Goal: Find specific page/section: Find specific page/section

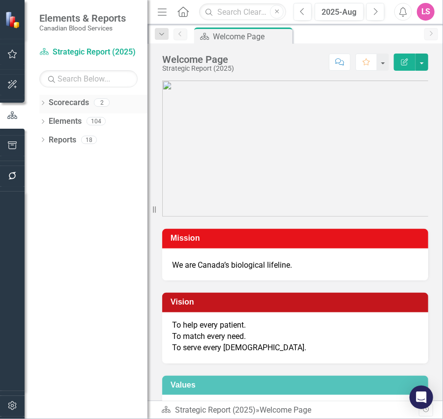
click at [69, 101] on link "Scorecards" at bounding box center [69, 102] width 40 height 11
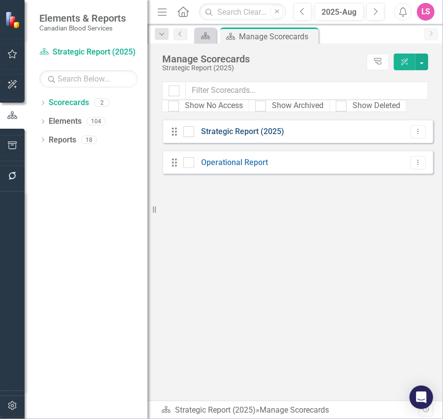
click at [253, 128] on link "Strategic Report (2025)" at bounding box center [239, 131] width 90 height 11
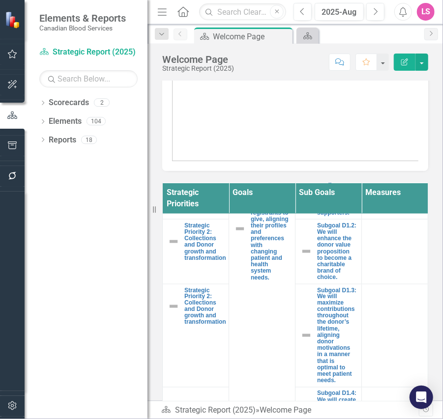
scroll to position [414, 0]
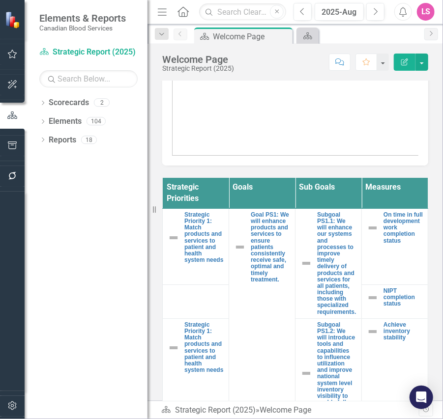
scroll to position [402, 0]
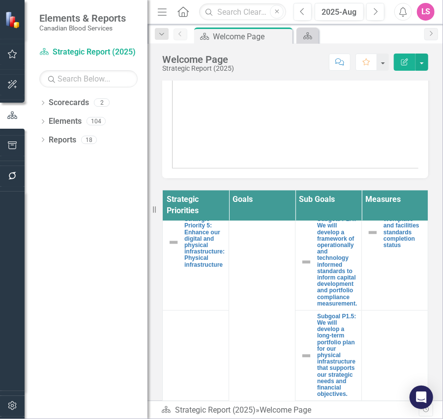
scroll to position [790, 0]
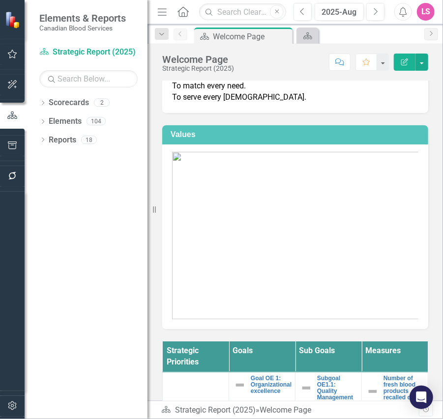
scroll to position [382, 0]
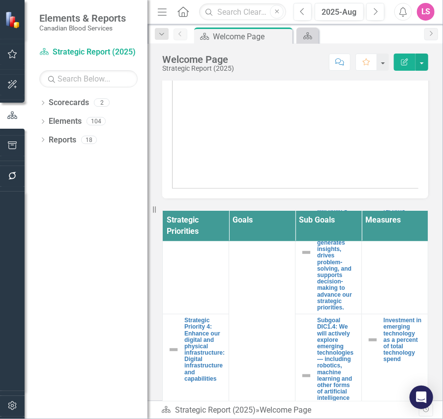
scroll to position [327, 0]
